Goal: Find specific page/section: Find specific page/section

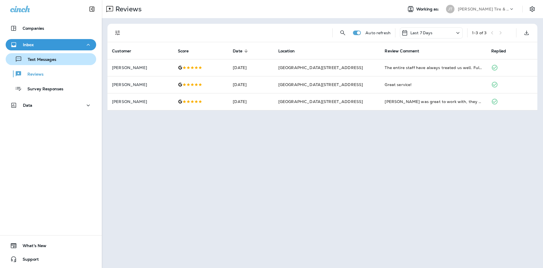
click at [80, 59] on div "Text Messages" at bounding box center [51, 59] width 86 height 8
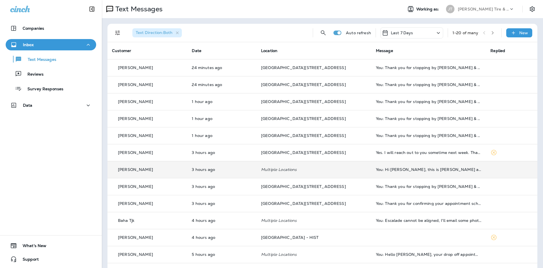
click at [392, 176] on td "You: Hi [PERSON_NAME], this is [PERSON_NAME] at [PERSON_NAME] Tire. I wanted to…" at bounding box center [429, 169] width 115 height 17
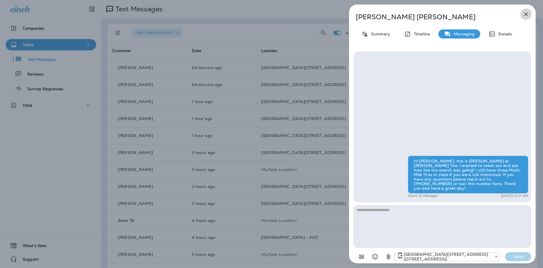
click at [529, 18] on button "button" at bounding box center [526, 13] width 11 height 11
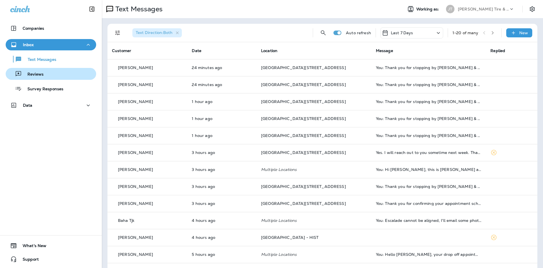
click at [44, 78] on button "Reviews" at bounding box center [51, 74] width 91 height 12
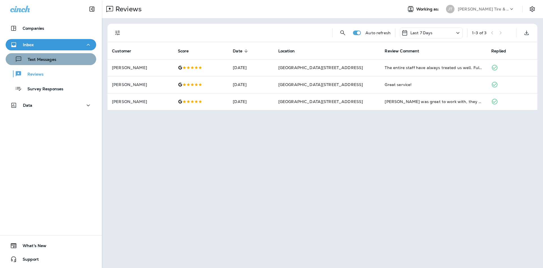
click at [56, 57] on p "Text Messages" at bounding box center [39, 59] width 34 height 5
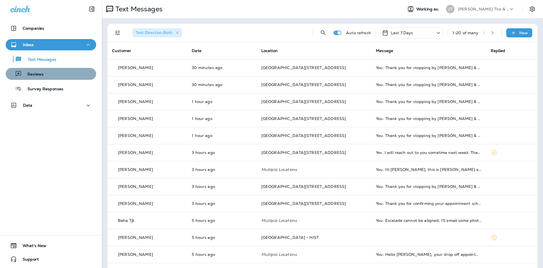
click at [70, 73] on div "Reviews" at bounding box center [51, 74] width 86 height 8
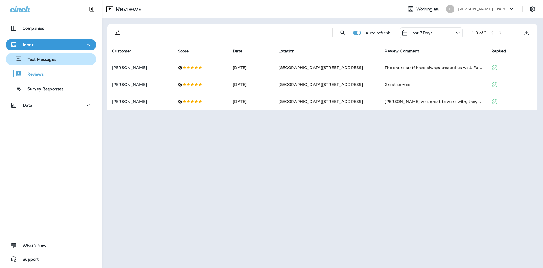
click at [61, 61] on div "Text Messages" at bounding box center [51, 59] width 86 height 8
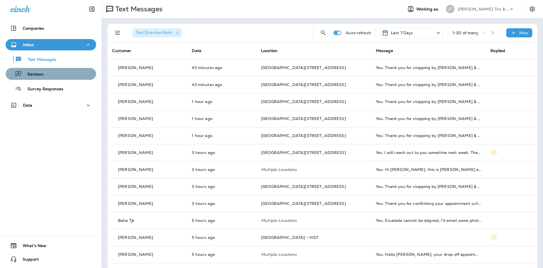
click at [69, 74] on div "Reviews" at bounding box center [51, 74] width 86 height 8
